Goal: Information Seeking & Learning: Learn about a topic

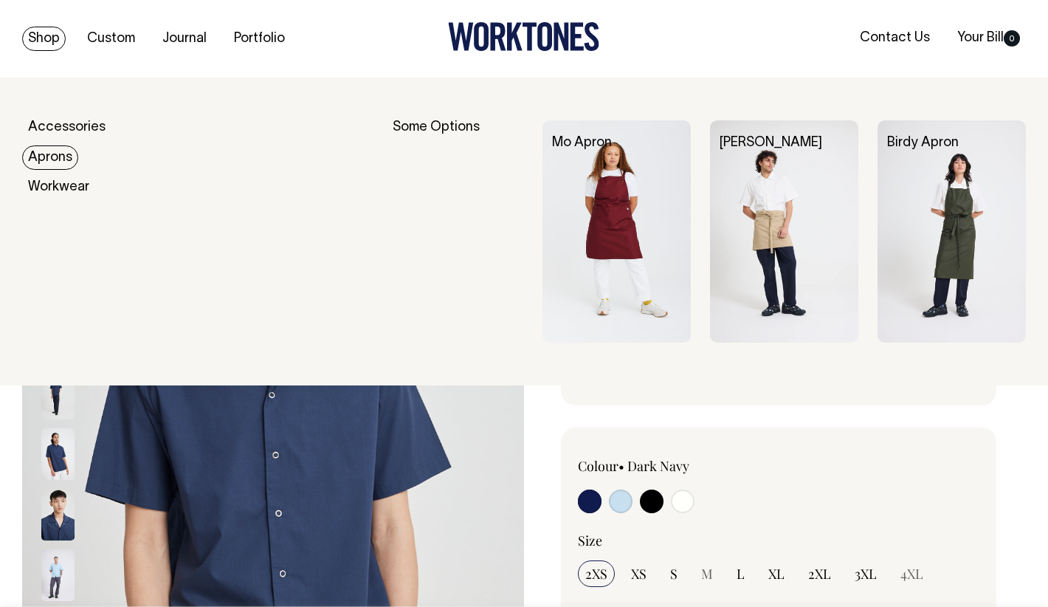
click at [58, 163] on link "Aprons" at bounding box center [50, 157] width 56 height 24
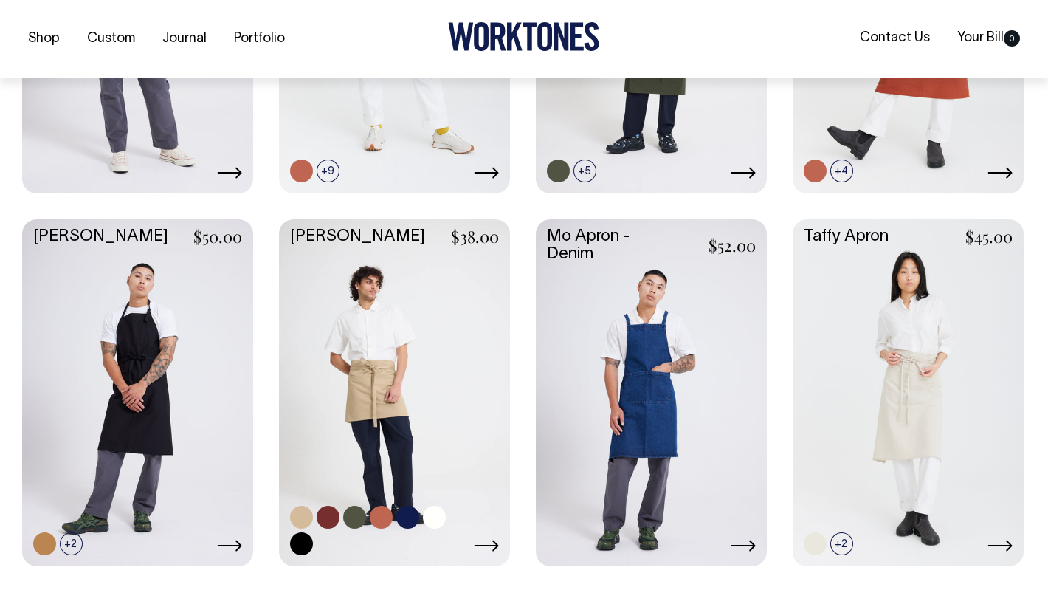
scroll to position [607, 0]
click at [385, 350] on link at bounding box center [394, 390] width 231 height 344
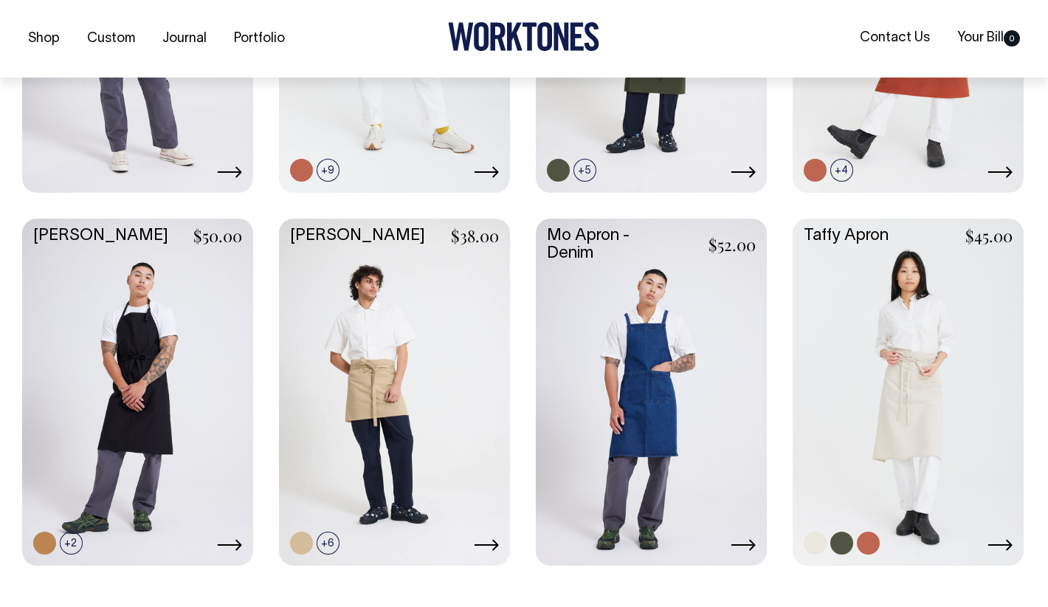
click at [945, 313] on link at bounding box center [907, 390] width 231 height 344
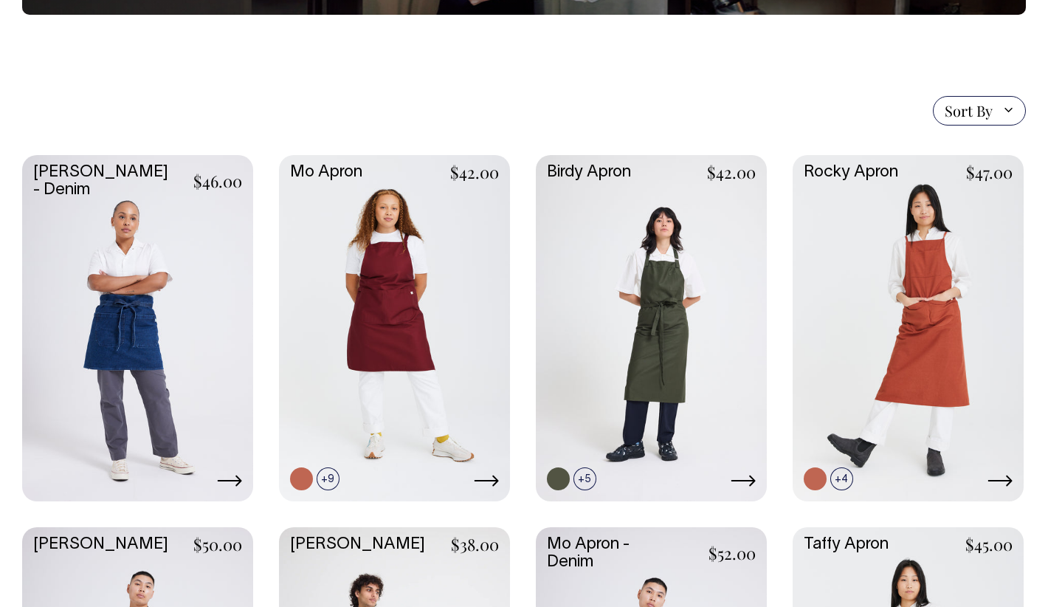
scroll to position [207, 0]
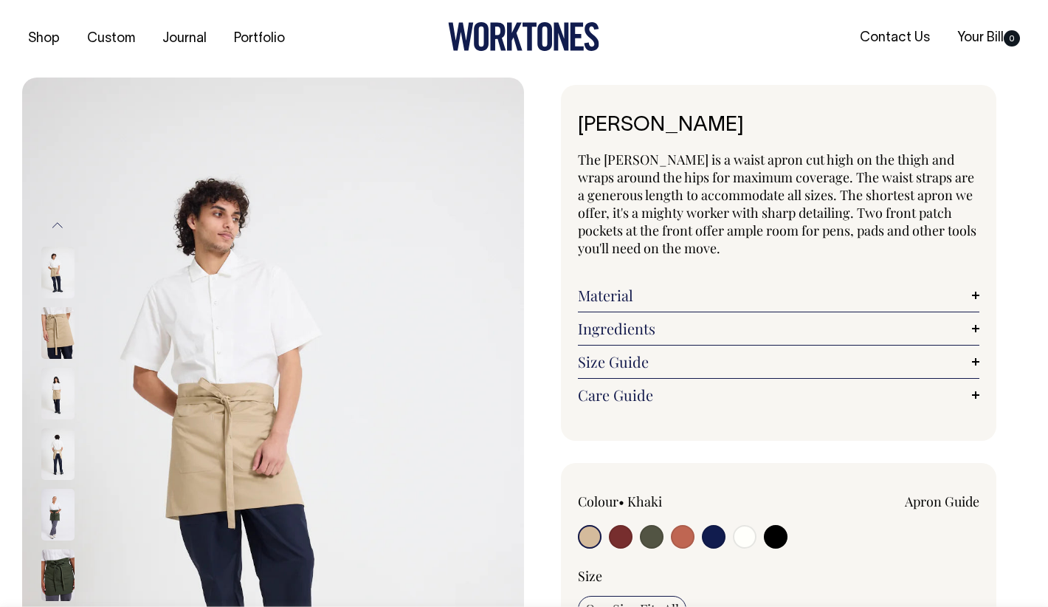
click at [621, 531] on input "radio" at bounding box center [621, 537] width 24 height 24
radio input "true"
select select "Burgundy"
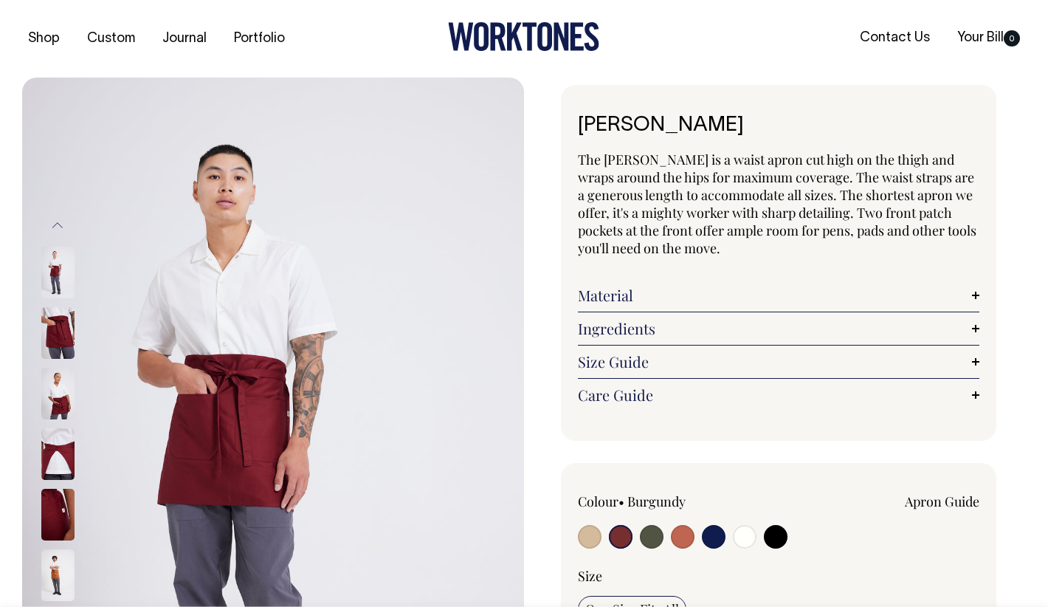
click at [653, 533] on input "radio" at bounding box center [652, 537] width 24 height 24
radio input "true"
select select "Olive"
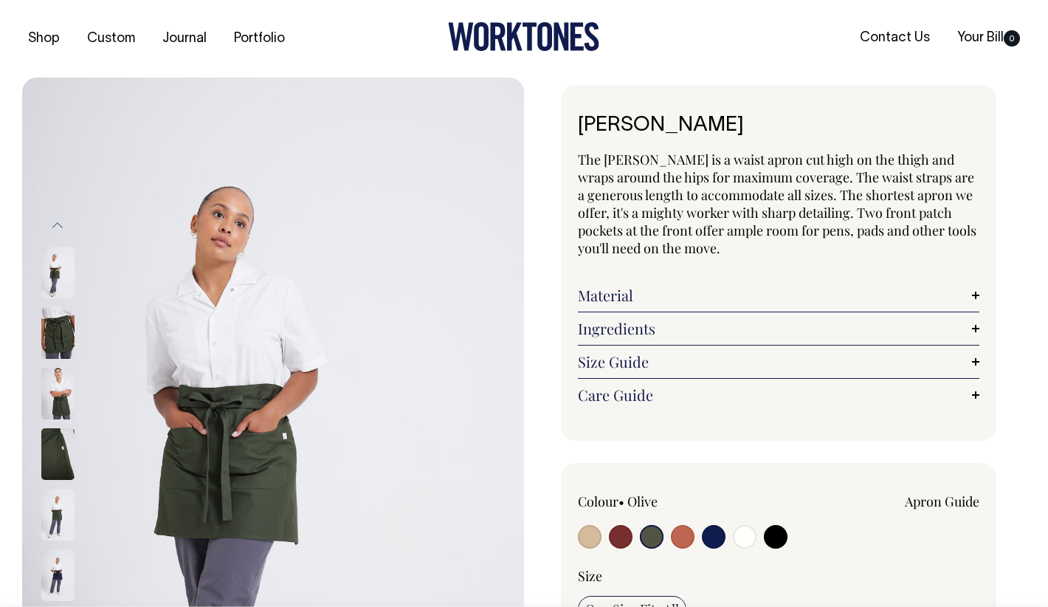
click at [679, 538] on input "radio" at bounding box center [683, 537] width 24 height 24
radio input "true"
select select "Rust"
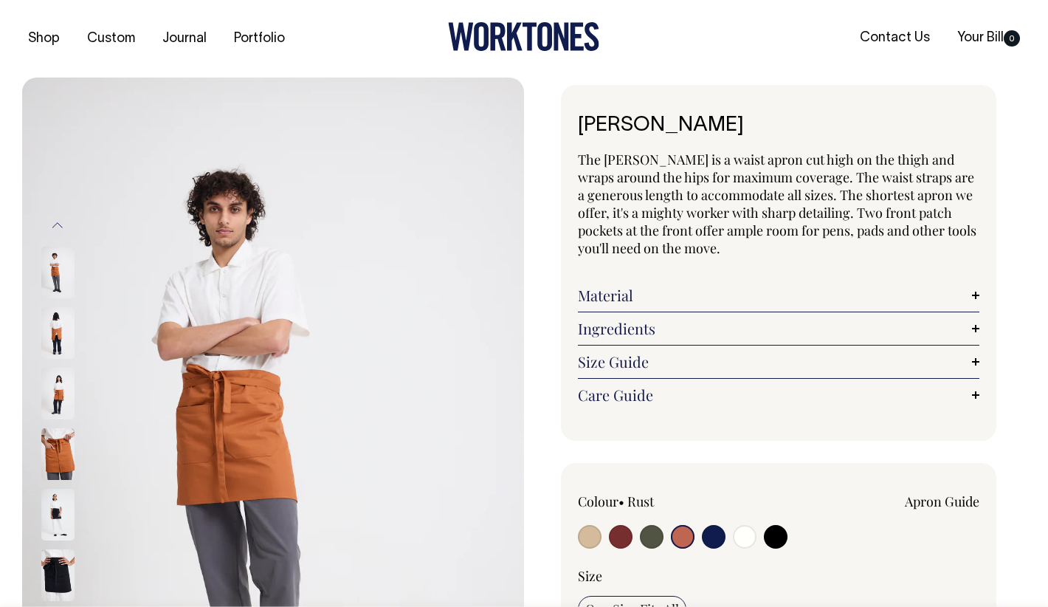
click at [718, 536] on input "radio" at bounding box center [714, 537] width 24 height 24
radio input "true"
select select "Dark Navy"
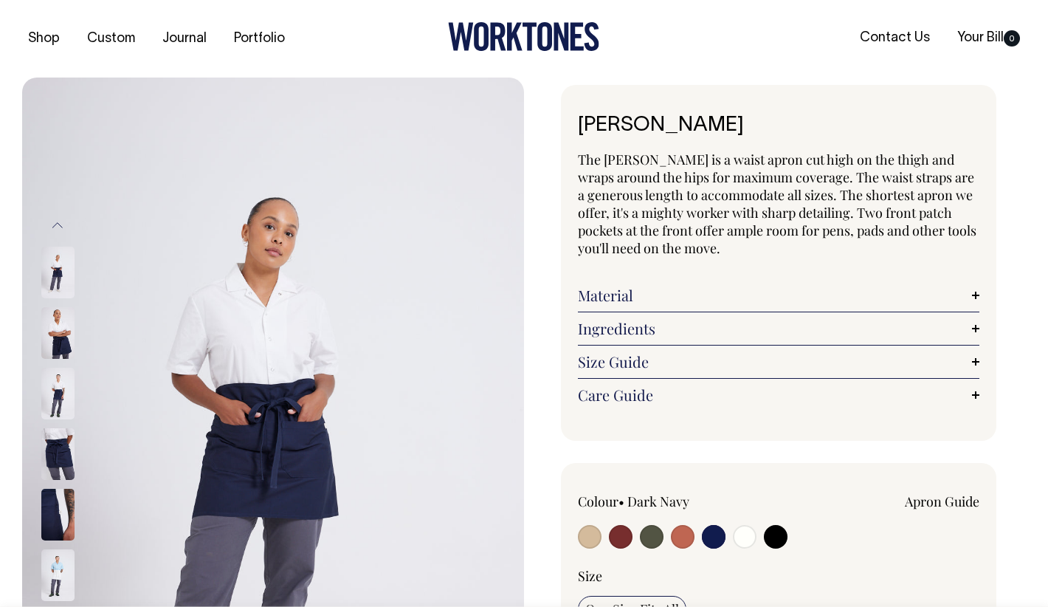
click at [694, 539] on input "radio" at bounding box center [683, 537] width 24 height 24
radio input "true"
select select "Rust"
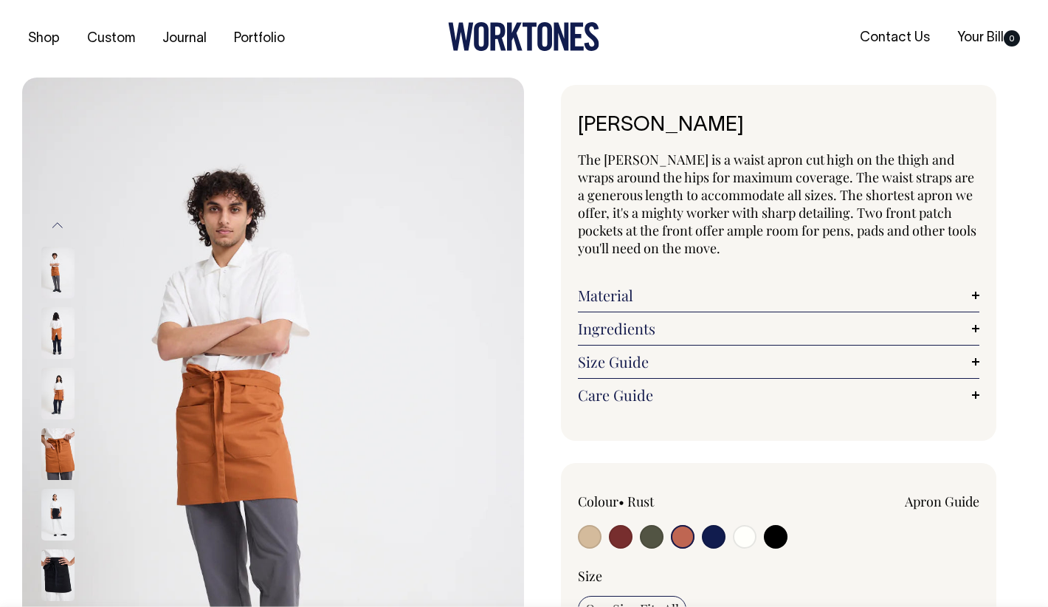
click at [586, 541] on input "radio" at bounding box center [590, 537] width 24 height 24
radio input "true"
select select "Khaki"
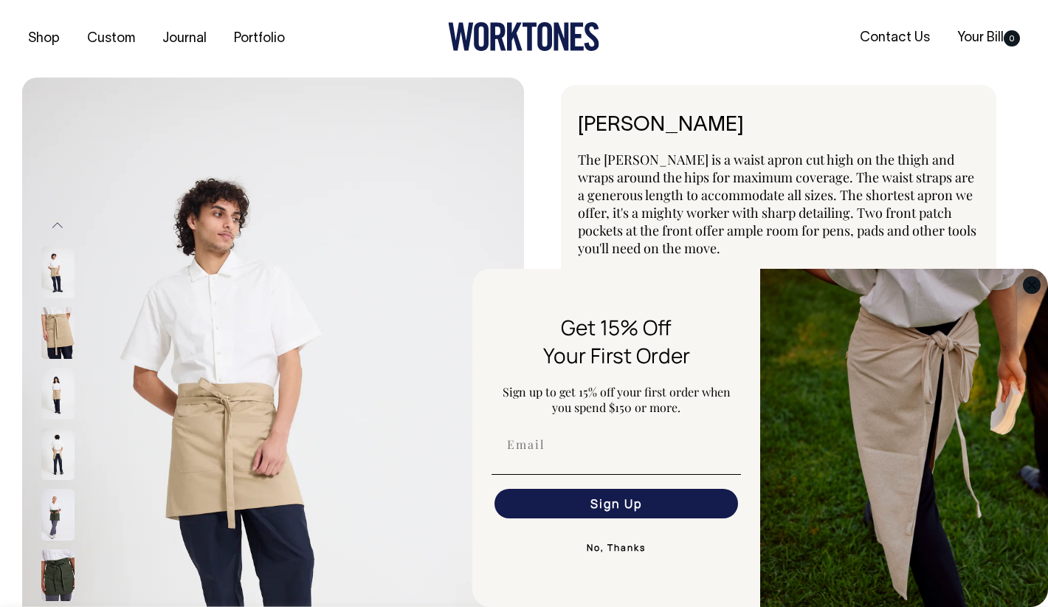
click at [1040, 281] on circle "Close dialog" at bounding box center [1031, 284] width 17 height 17
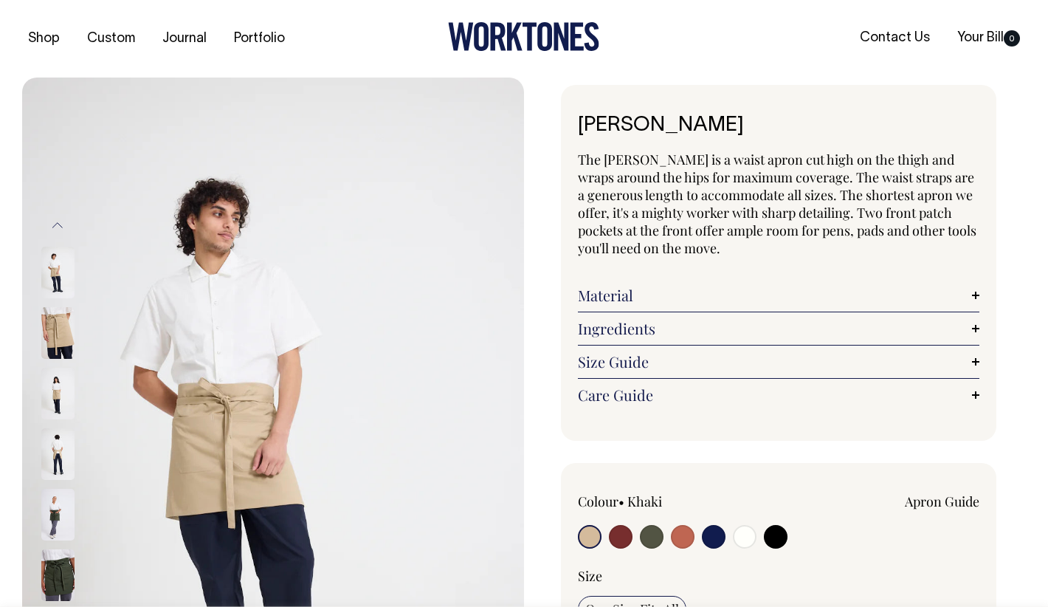
click at [959, 497] on link "Apron Guide" at bounding box center [942, 501] width 75 height 18
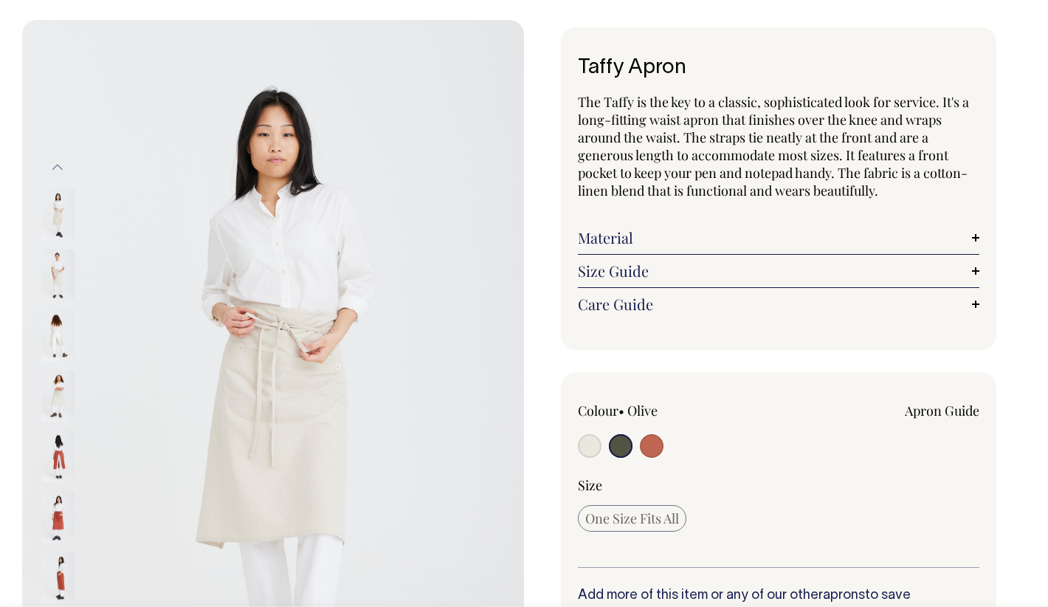
click at [587, 446] on input "radio" at bounding box center [590, 446] width 24 height 24
radio input "true"
radio input "false"
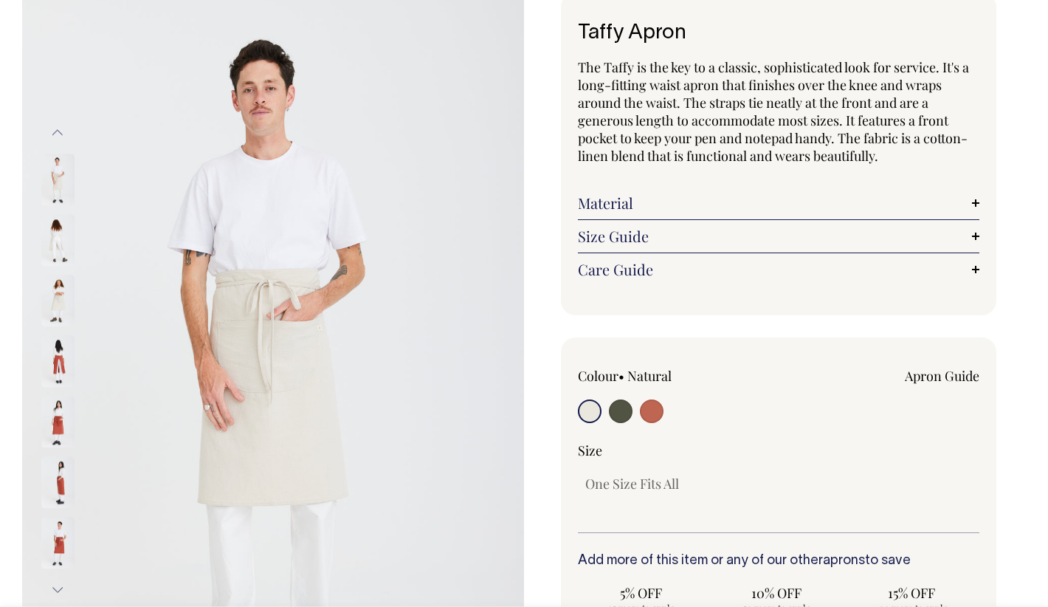
scroll to position [26, 0]
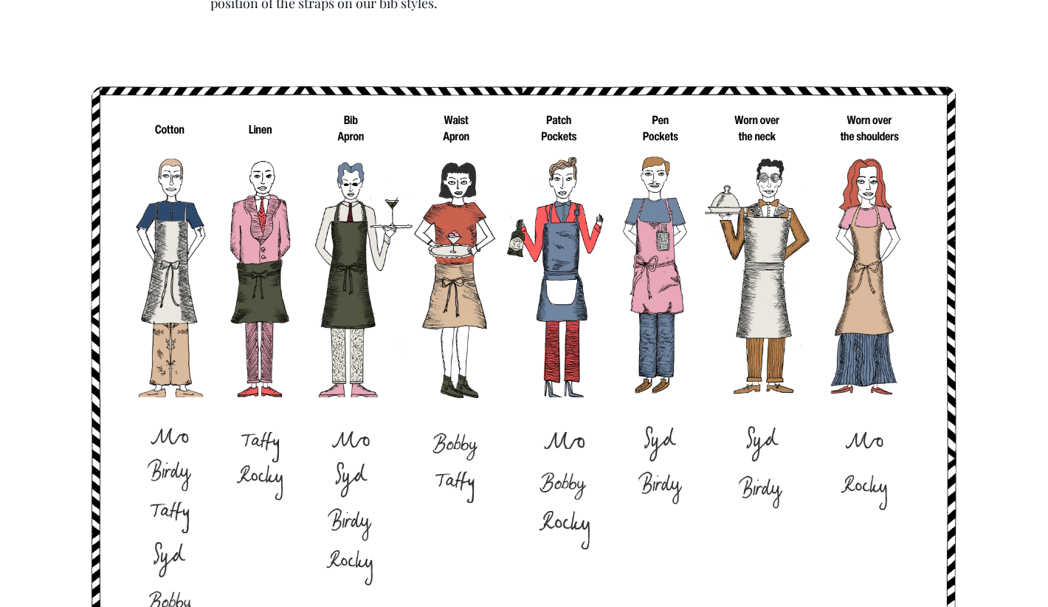
scroll to position [1029, 0]
